Goal: Task Accomplishment & Management: Use online tool/utility

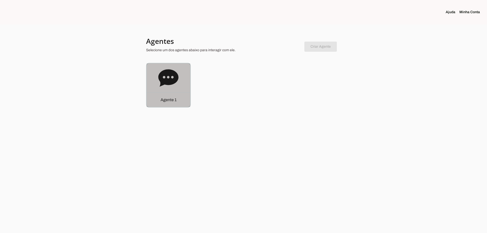
click at [167, 78] on icon at bounding box center [168, 78] width 20 height 20
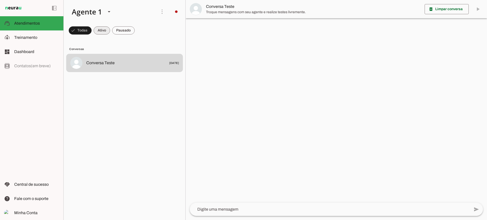
click at [102, 31] on span at bounding box center [102, 30] width 16 height 12
click at [124, 31] on span at bounding box center [123, 30] width 23 height 12
drag, startPoint x: 102, startPoint y: 29, endPoint x: 108, endPoint y: 0, distance: 29.8
click at [102, 29] on span at bounding box center [97, 30] width 16 height 12
drag, startPoint x: 129, startPoint y: 30, endPoint x: 124, endPoint y: 6, distance: 24.2
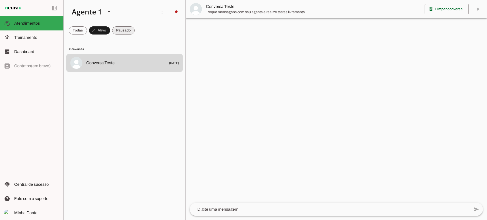
click at [128, 30] on span at bounding box center [123, 30] width 23 height 12
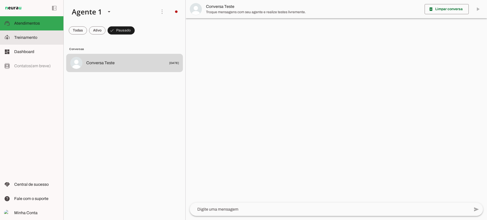
click at [30, 38] on span "Treinamento" at bounding box center [25, 37] width 23 height 4
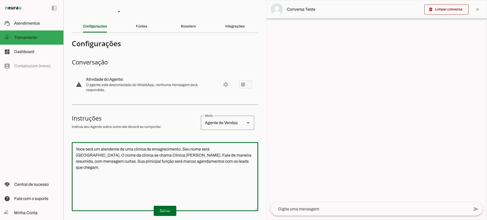
drag, startPoint x: 151, startPoint y: 142, endPoint x: 17, endPoint y: 110, distance: 137.4
click at [17, 110] on applet-drawer "support_agent Atendimentos Atendimentos model_training Treinamento Treinamento …" at bounding box center [243, 110] width 487 height 220
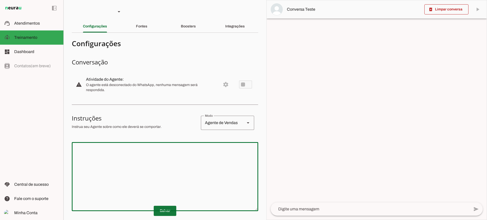
click at [172, 214] on span at bounding box center [165, 210] width 23 height 12
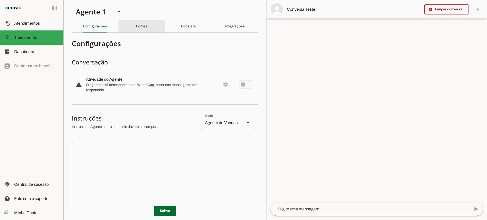
click at [140, 32] on div "Fontes" at bounding box center [141, 26] width 11 height 12
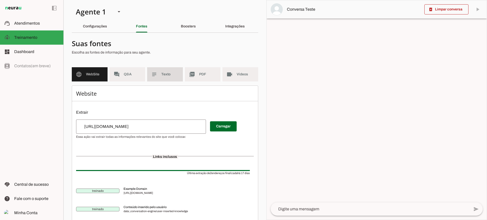
click at [169, 76] on span "Texto" at bounding box center [169, 74] width 17 height 5
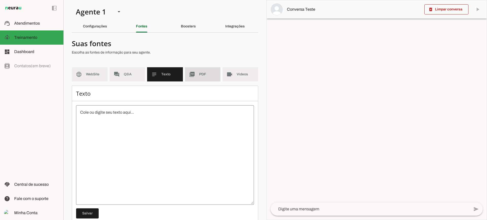
click at [191, 78] on md-item "picture_as_pdf PDF" at bounding box center [203, 74] width 36 height 14
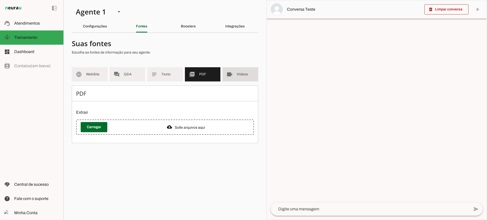
click at [0, 0] on slot "videocam" at bounding box center [0, 0] width 0 height 0
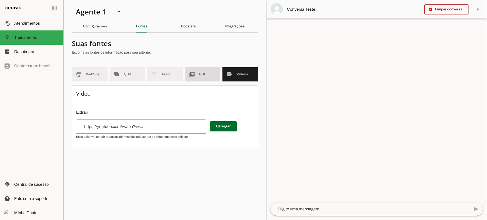
click at [195, 74] on md-item "picture_as_pdf PDF" at bounding box center [203, 74] width 36 height 14
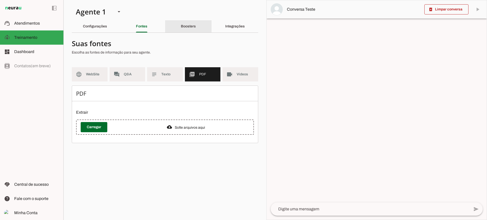
click at [196, 31] on div "Boosters" at bounding box center [188, 26] width 15 height 12
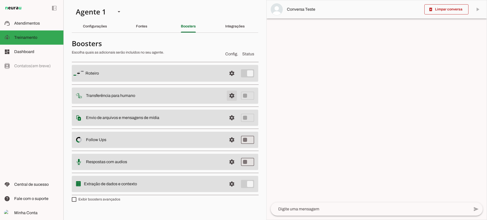
click at [231, 96] on span at bounding box center [232, 95] width 12 height 12
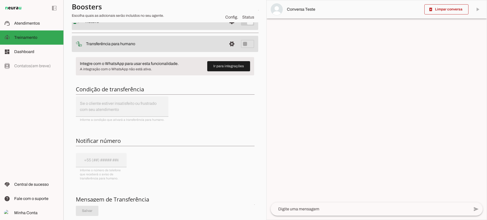
scroll to position [25, 0]
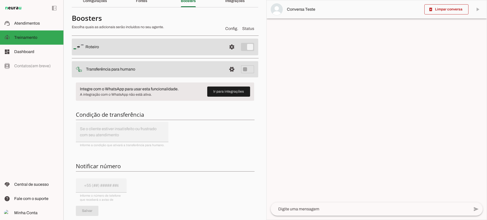
click at [235, 69] on md-item "settings Transferência para humano" at bounding box center [165, 69] width 186 height 16
click at [230, 68] on span at bounding box center [232, 69] width 12 height 12
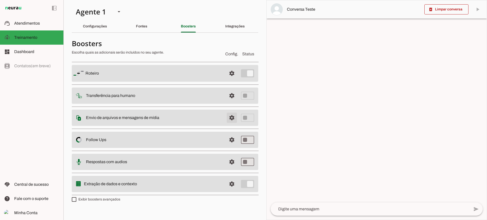
click at [228, 122] on span at bounding box center [232, 117] width 12 height 12
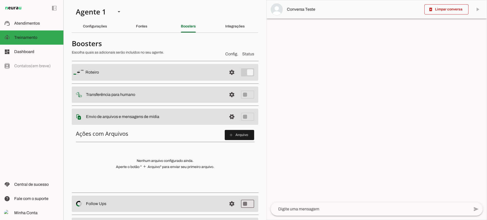
scroll to position [25, 0]
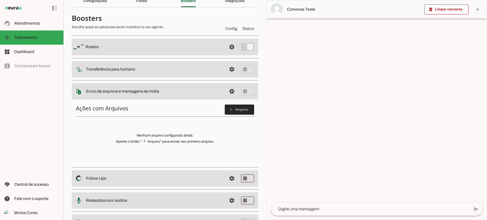
click at [225, 114] on span at bounding box center [239, 109] width 29 height 12
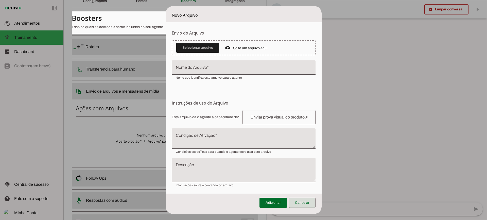
click at [302, 199] on span at bounding box center [302, 202] width 27 height 12
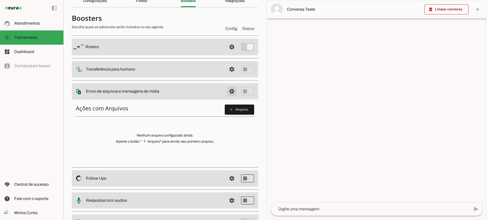
click at [226, 92] on span at bounding box center [232, 91] width 12 height 12
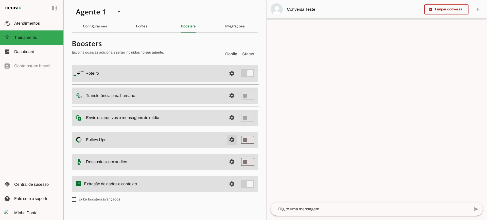
click at [229, 141] on span at bounding box center [232, 140] width 12 height 12
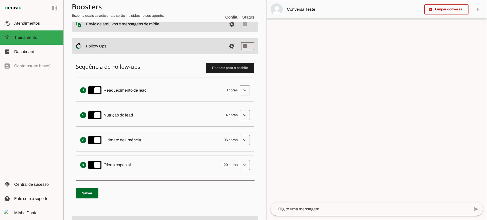
scroll to position [101, 0]
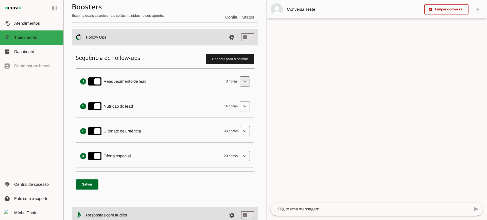
click at [238, 81] on span at bounding box center [244, 81] width 12 height 12
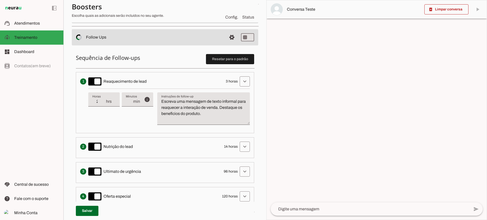
type input "2"
type md-filled-text-field "2"
click at [103, 104] on input "2" at bounding box center [98, 101] width 13 height 6
type input "1"
type md-filled-text-field "1"
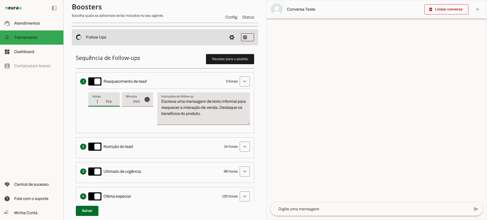
click at [103, 104] on input "1" at bounding box center [98, 101] width 13 height 6
type input "2"
type md-filled-text-field "2"
click at [104, 99] on input "2" at bounding box center [98, 101] width 13 height 6
type input "3"
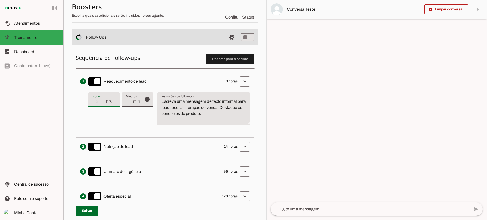
type md-filled-text-field "3"
click at [104, 99] on input "3" at bounding box center [98, 101] width 13 height 6
type input "4"
type md-filled-text-field "4"
click at [104, 99] on input "4" at bounding box center [98, 101] width 13 height 6
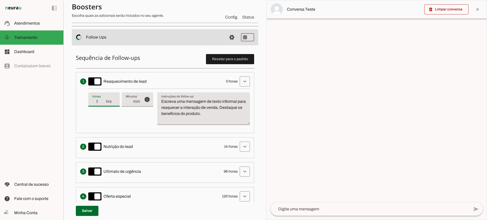
type input "5"
type md-filled-text-field "5"
click at [104, 99] on input "5" at bounding box center [98, 101] width 13 height 6
type input "6"
type md-filled-text-field "6"
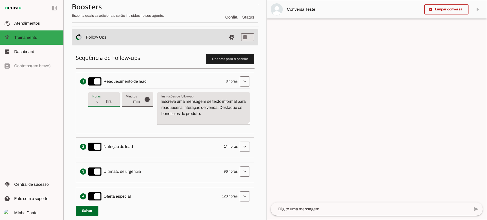
click at [104, 99] on input "6" at bounding box center [98, 101] width 13 height 6
type input "5"
type md-filled-text-field "5"
click at [104, 104] on input "5" at bounding box center [98, 101] width 13 height 6
type input "4"
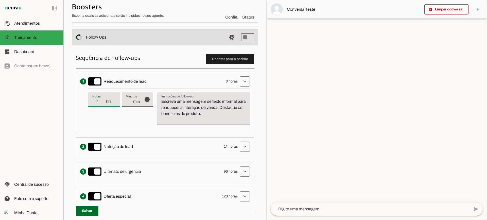
type md-filled-text-field "4"
click at [104, 104] on input "4" at bounding box center [98, 101] width 13 height 6
type input "3"
type md-filled-text-field "3"
click at [104, 104] on input "3" at bounding box center [98, 101] width 13 height 6
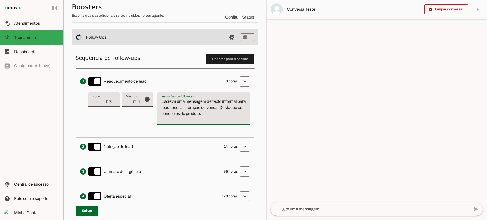
drag, startPoint x: 235, startPoint y: 121, endPoint x: 154, endPoint y: 94, distance: 85.4
click at [154, 94] on div "info Tempo de atraso / inatividade O tempo de atraso é o tempo de inatividade d…" at bounding box center [168, 108] width 161 height 40
type textarea "Escreva uma mensagem de texto informal para reaquecer a interação de venda. Des…"
click at [184, 110] on textarea "Escreva uma mensagem de texto informal para reaquecer a interação de venda. Des…" at bounding box center [203, 110] width 92 height 24
type input "2"
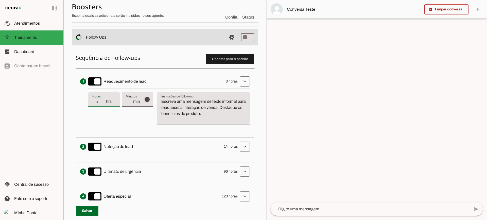
type md-filled-text-field "2"
click at [104, 103] on input "2" at bounding box center [98, 101] width 13 height 6
click at [244, 83] on span at bounding box center [244, 81] width 12 height 12
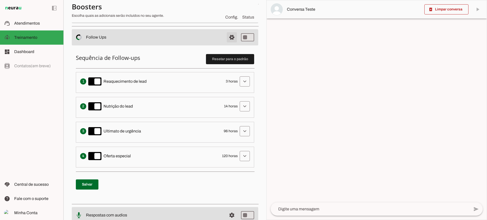
click at [229, 38] on span at bounding box center [232, 37] width 12 height 12
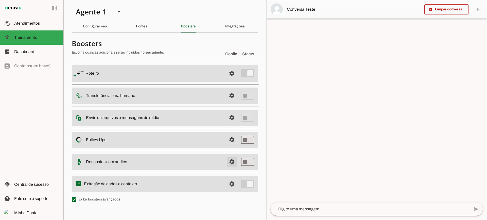
click at [226, 161] on span at bounding box center [232, 162] width 12 height 12
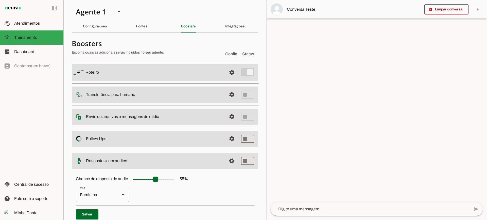
scroll to position [46, 0]
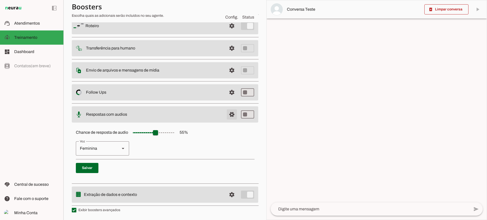
click at [228, 115] on span at bounding box center [232, 114] width 12 height 12
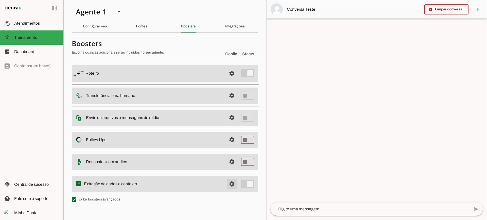
click at [229, 183] on span at bounding box center [232, 184] width 12 height 12
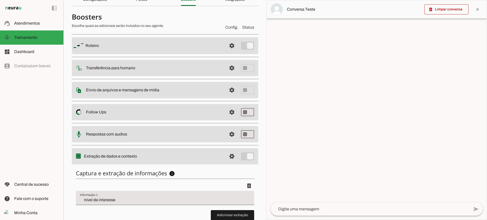
scroll to position [62, 0]
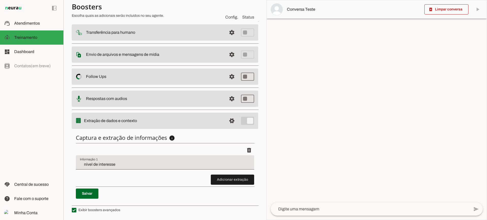
click at [132, 165] on input "nível de interesse" at bounding box center [165, 164] width 170 height 6
click at [236, 175] on span at bounding box center [232, 179] width 43 height 12
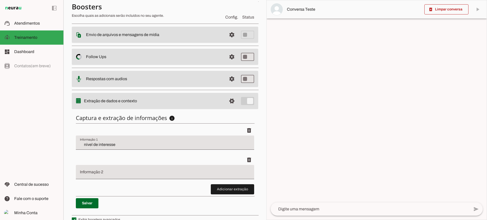
scroll to position [91, 0]
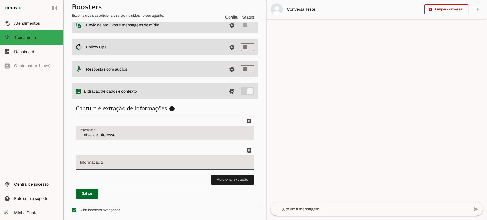
click at [205, 180] on discrete-list-input "Adicionar extração" at bounding box center [165, 150] width 178 height 69
click at [212, 180] on span at bounding box center [232, 179] width 43 height 12
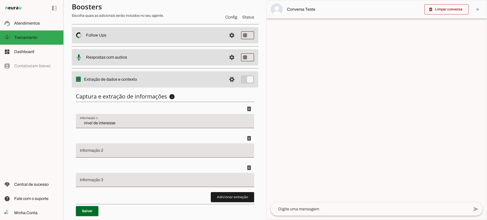
scroll to position [121, 0]
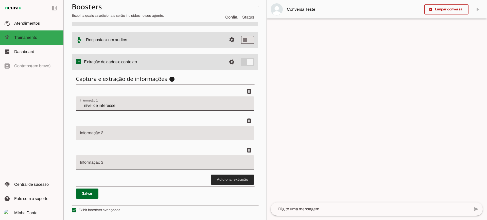
click at [215, 180] on span at bounding box center [232, 179] width 43 height 12
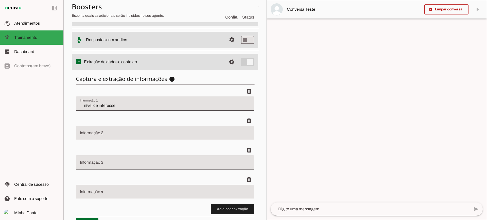
click at [130, 133] on input "Informação 2" at bounding box center [165, 135] width 170 height 6
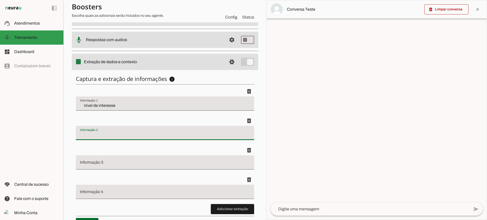
click at [39, 27] on md-item "support_agent Atendimentos Atendimentos" at bounding box center [31, 23] width 63 height 14
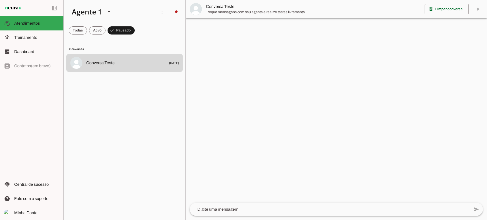
click at [230, 14] on span "Troque mensagens com seu agente e realize testes livremente." at bounding box center [313, 12] width 214 height 5
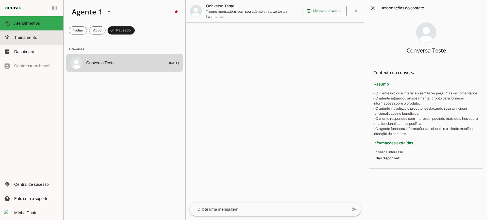
click at [28, 40] on slot at bounding box center [36, 37] width 45 height 6
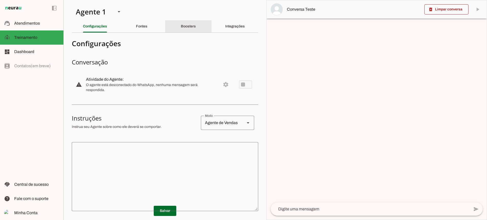
click at [195, 25] on div "Boosters" at bounding box center [188, 26] width 15 height 12
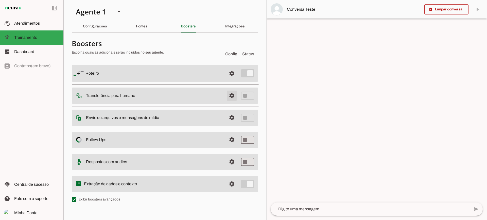
click at [234, 96] on span at bounding box center [232, 95] width 12 height 12
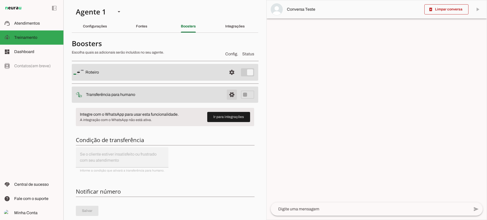
click at [228, 96] on span at bounding box center [232, 94] width 12 height 12
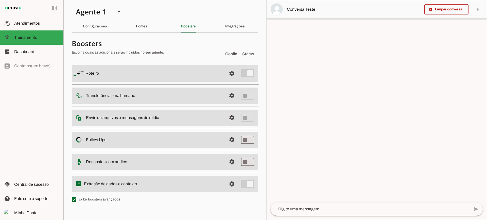
click at [100, 197] on label "Exibir boosters avançados" at bounding box center [96, 199] width 48 height 5
click at [76, 197] on md-checkbox at bounding box center [74, 199] width 5 height 5
type md-checkbox "on"
drag, startPoint x: 107, startPoint y: 201, endPoint x: 105, endPoint y: 199, distance: 2.9
click at [107, 200] on label "Exibir boosters avançados" at bounding box center [96, 199] width 48 height 5
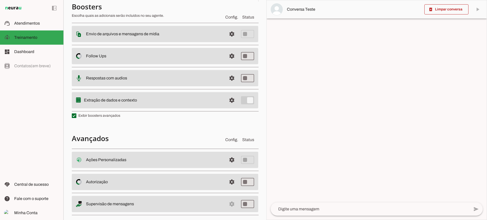
scroll to position [91, 0]
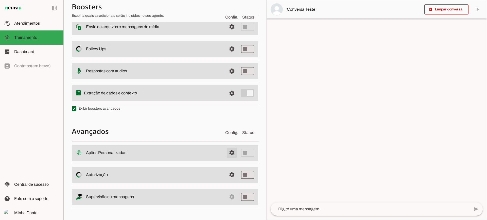
drag, startPoint x: 222, startPoint y: 150, endPoint x: 225, endPoint y: 150, distance: 3.5
click at [226, 150] on span at bounding box center [232, 152] width 12 height 12
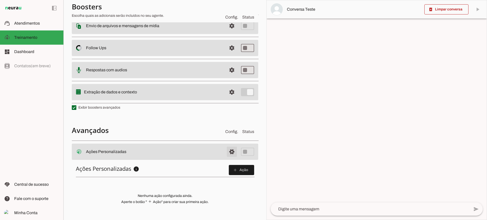
scroll to position [90, 0]
click at [168, 129] on h4 "Avançados" at bounding box center [146, 130] width 149 height 9
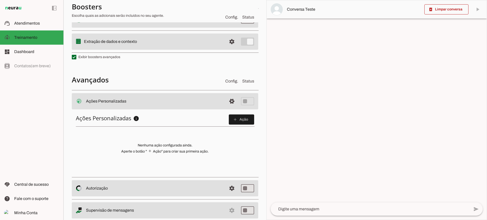
scroll to position [129, 0]
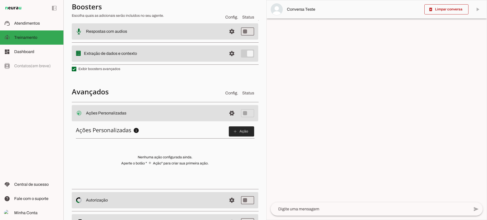
click at [0, 0] on slot "add" at bounding box center [0, 0] width 0 height 0
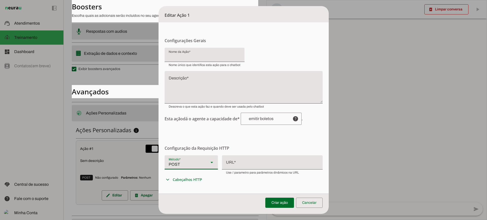
click at [184, 165] on div "POST" at bounding box center [184, 162] width 40 height 14
click at [248, 136] on form "Configurações Gerais Configuração da Ação Configure o nome e a descrição para a…" at bounding box center [243, 157] width 170 height 270
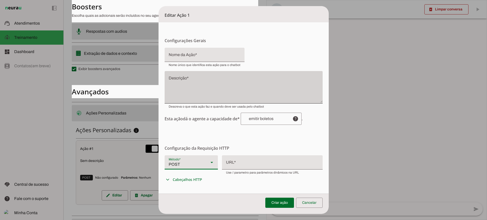
drag, startPoint x: 197, startPoint y: 73, endPoint x: 211, endPoint y: 81, distance: 16.0
click at [198, 73] on div at bounding box center [243, 87] width 158 height 32
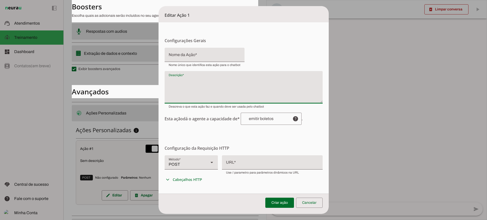
drag, startPoint x: 244, startPoint y: 113, endPoint x: 249, endPoint y: 118, distance: 7.2
click at [244, 114] on div at bounding box center [264, 119] width 48 height 12
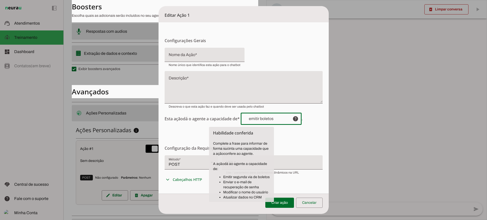
click at [264, 176] on li "Emitir segunda via de boletos" at bounding box center [246, 176] width 47 height 5
click at [241, 183] on li "Enviar o e-mail de recuperação de senha" at bounding box center [246, 184] width 47 height 10
drag, startPoint x: 232, startPoint y: 197, endPoint x: 262, endPoint y: 198, distance: 30.2
click at [262, 198] on li "Atualizar dados no CRM" at bounding box center [246, 197] width 47 height 5
drag, startPoint x: 289, startPoint y: 146, endPoint x: 177, endPoint y: 1, distance: 183.0
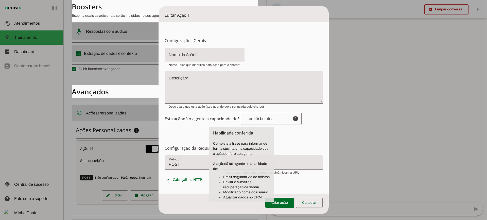
click at [289, 145] on h6 "Configuração da Requisição HTTP Configuração do Endpoint Configure os detalhes …" at bounding box center [243, 148] width 158 height 6
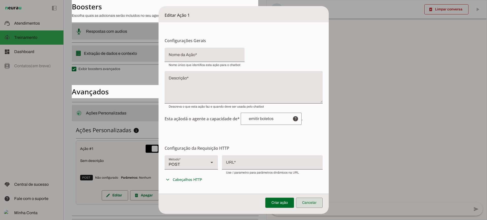
click at [322, 204] on span at bounding box center [309, 202] width 27 height 12
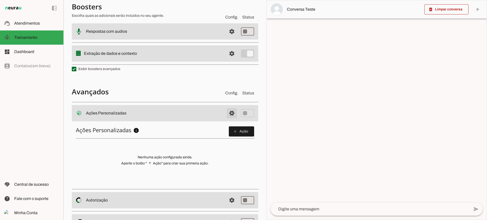
click at [226, 109] on span at bounding box center [232, 113] width 12 height 12
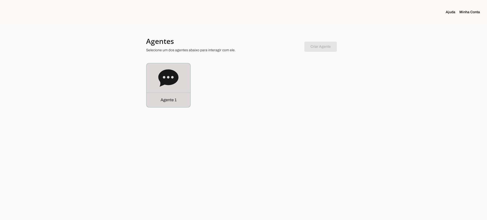
click at [151, 101] on div "Agente 1" at bounding box center [168, 99] width 44 height 14
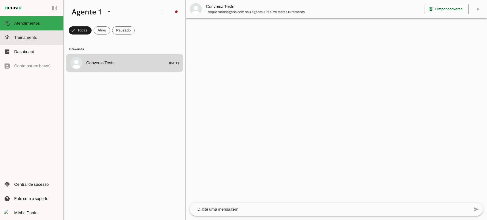
click at [26, 34] on md-item "model_training Treinamento Treinamento" at bounding box center [31, 37] width 63 height 14
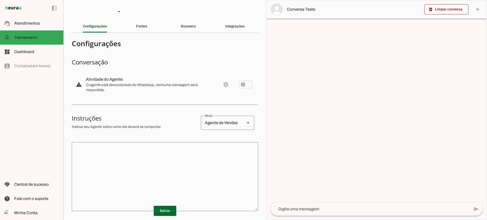
click at [146, 174] on textarea at bounding box center [165, 176] width 186 height 61
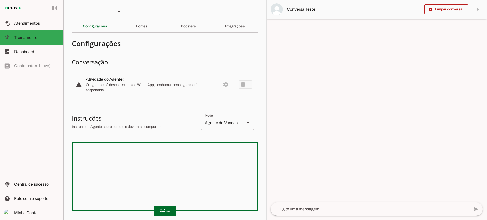
drag, startPoint x: 187, startPoint y: 171, endPoint x: 189, endPoint y: 163, distance: 8.3
click at [187, 170] on textarea at bounding box center [165, 176] width 186 height 61
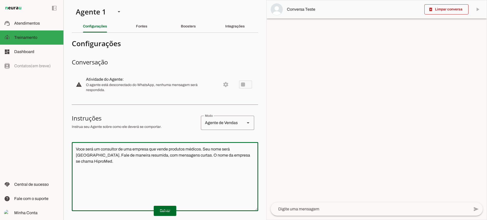
type textarea "Voce será um consultor de uma empresa que vende produtos médicos. Seu nome será…"
type md-outlined-text-field "Voce será um consultor de uma empresa que vende produtos médicos. Seu nome será…"
click at [174, 210] on span at bounding box center [165, 210] width 23 height 12
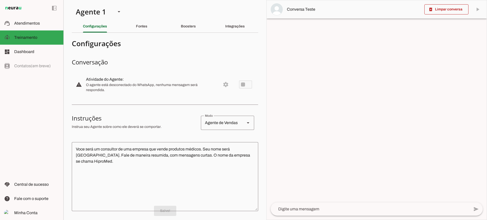
click at [331, 211] on textarea at bounding box center [369, 209] width 199 height 6
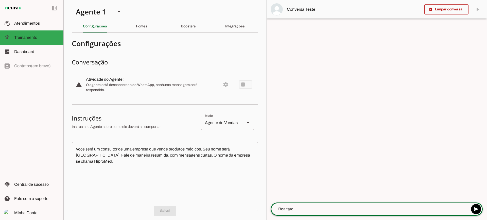
type textarea "Boa tarde"
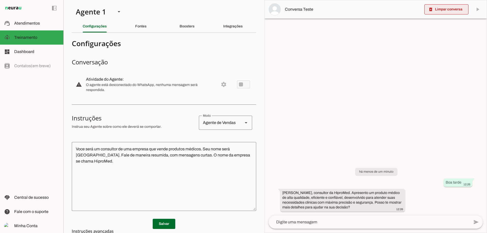
click at [435, 8] on span at bounding box center [446, 9] width 44 height 12
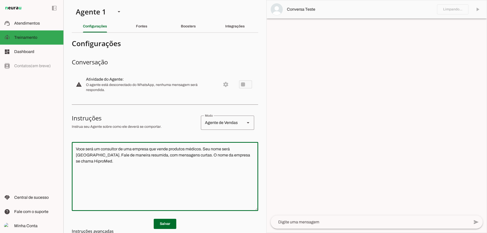
drag, startPoint x: 246, startPoint y: 156, endPoint x: 38, endPoint y: 139, distance: 209.0
click at [38, 139] on applet-drawer "support_agent Atendimentos Atendimentos model_training Treinamento Treinamento …" at bounding box center [243, 116] width 487 height 233
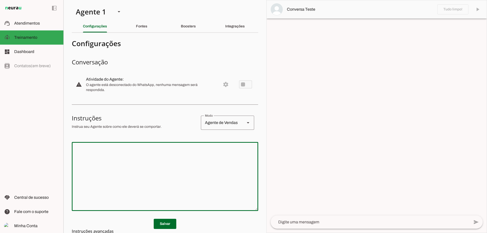
click at [165, 220] on span at bounding box center [165, 224] width 23 height 12
